Goal: Task Accomplishment & Management: Manage account settings

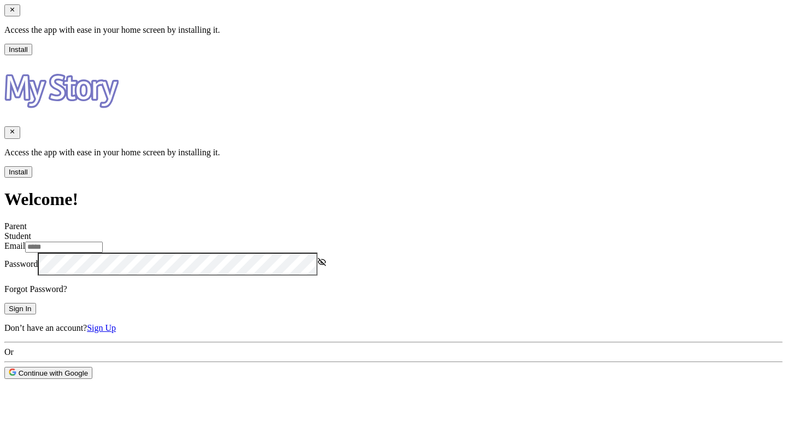
click at [103, 241] on input "Email" at bounding box center [64, 246] width 78 height 11
type input "**********"
click at [36, 303] on button "Sign In" at bounding box center [20, 308] width 32 height 11
